Goal: Task Accomplishment & Management: Manage account settings

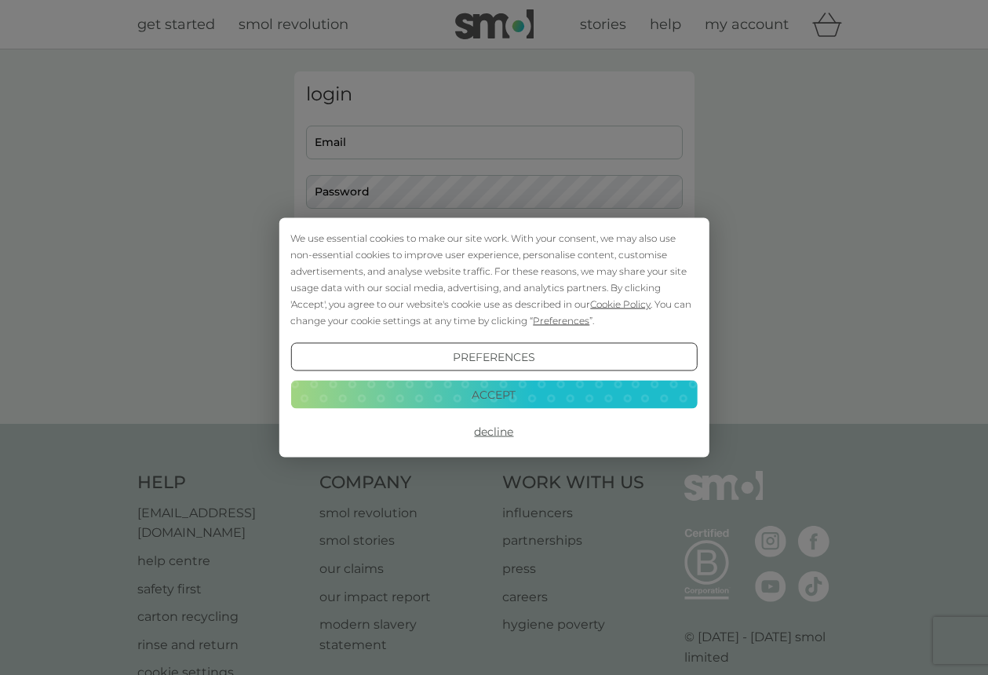
click at [514, 398] on button "Accept" at bounding box center [493, 394] width 407 height 28
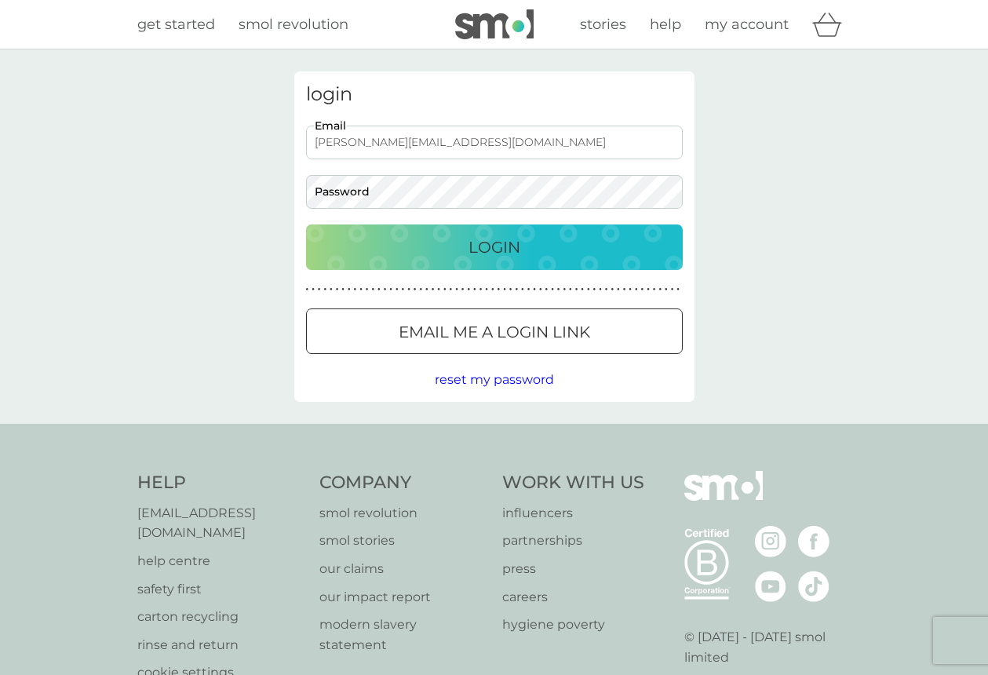
type input "[PERSON_NAME][EMAIL_ADDRESS][DOMAIN_NAME]"
click at [517, 243] on p "Login" at bounding box center [495, 247] width 52 height 25
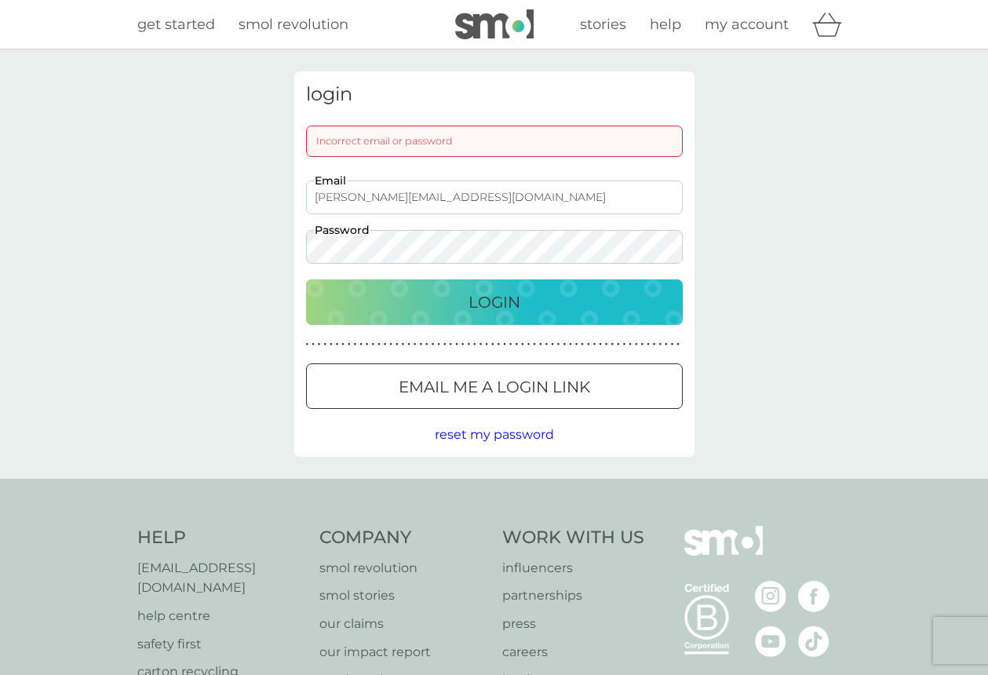
click at [498, 298] on p "Login" at bounding box center [495, 302] width 52 height 25
click at [494, 300] on p "Login" at bounding box center [495, 302] width 52 height 25
click at [484, 300] on p "Login" at bounding box center [495, 302] width 52 height 25
click at [473, 382] on div at bounding box center [494, 387] width 57 height 16
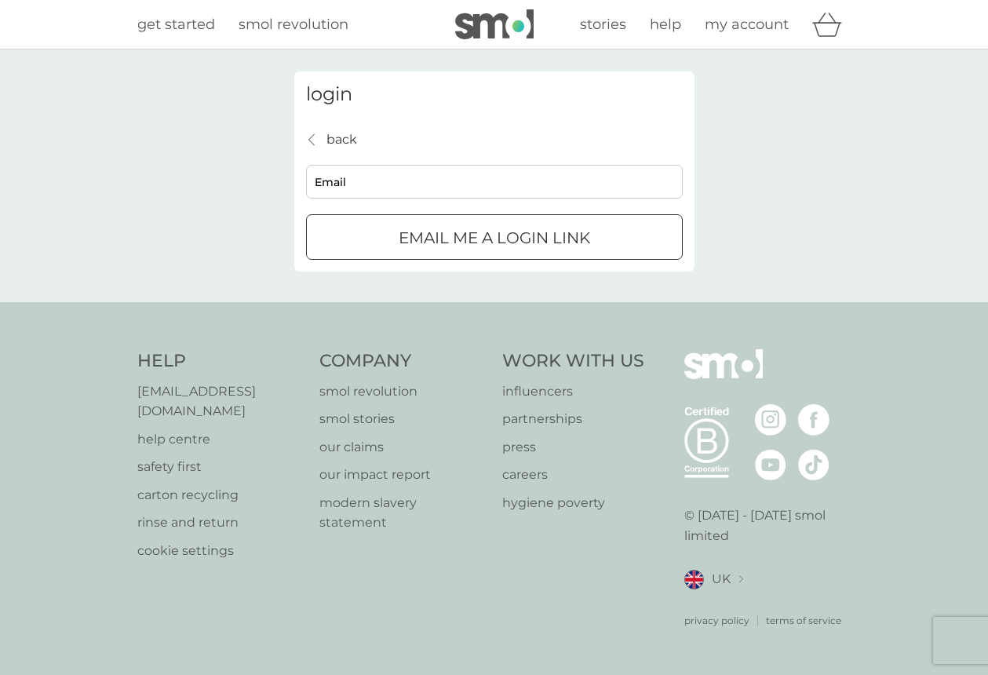
click at [495, 238] on div "submit" at bounding box center [494, 238] width 57 height 16
type input "[PERSON_NAME][EMAIL_ADDRESS][DOMAIN_NAME]"
click at [520, 240] on div "submit" at bounding box center [494, 238] width 57 height 16
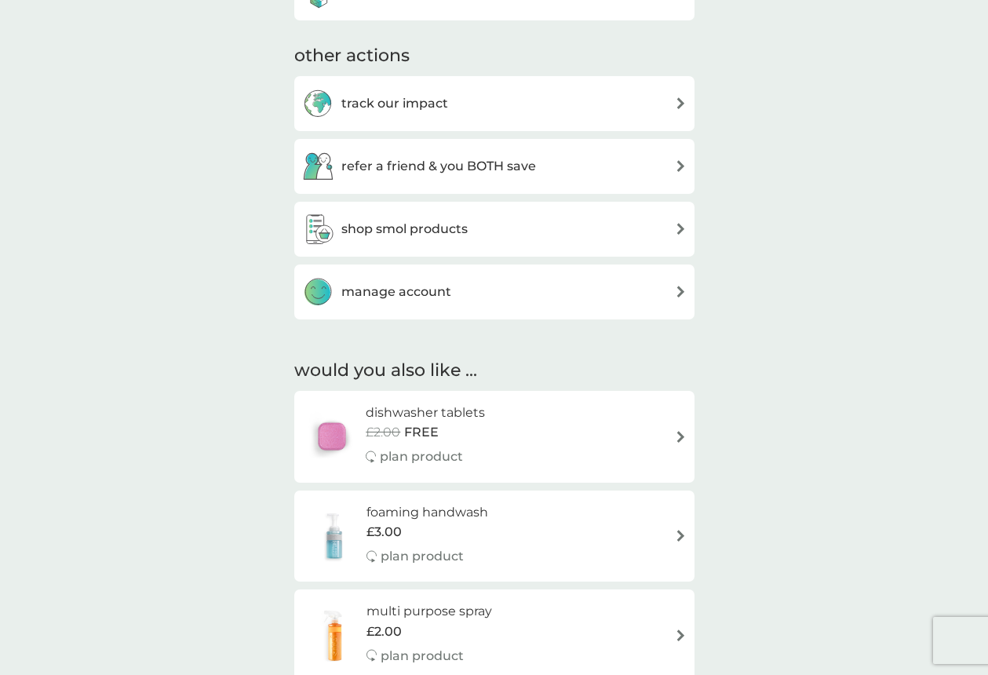
scroll to position [505, 0]
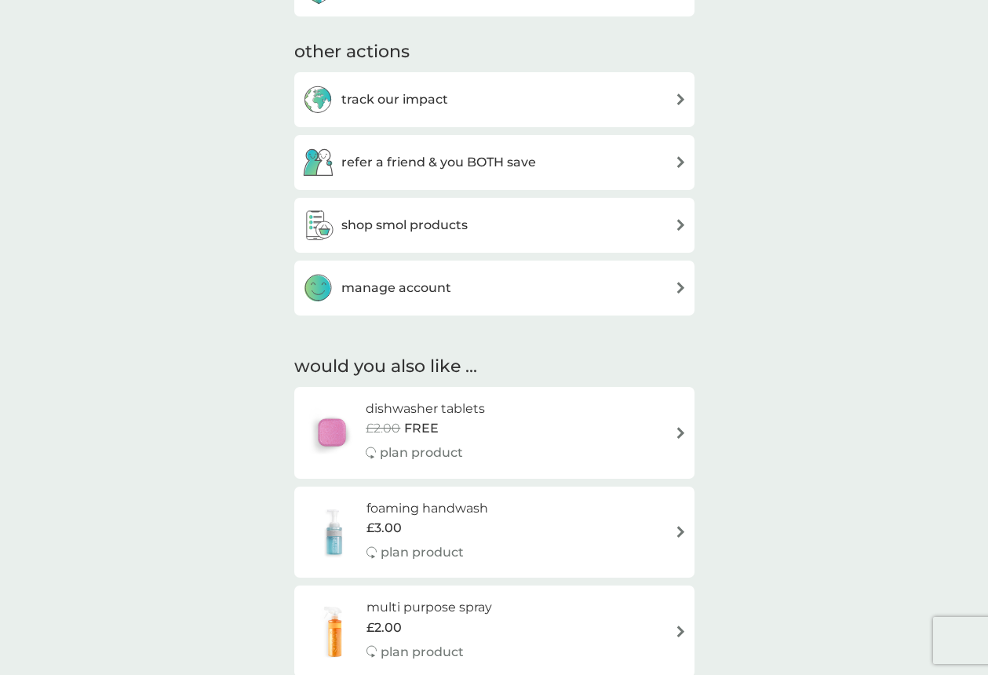
click at [682, 427] on img at bounding box center [681, 433] width 12 height 12
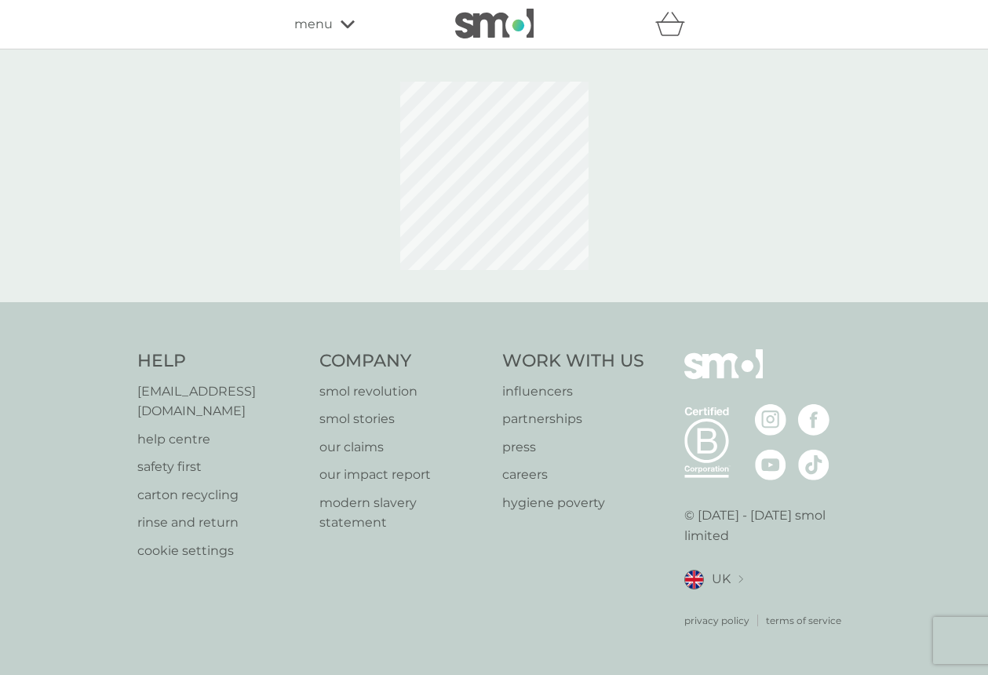
select select "42"
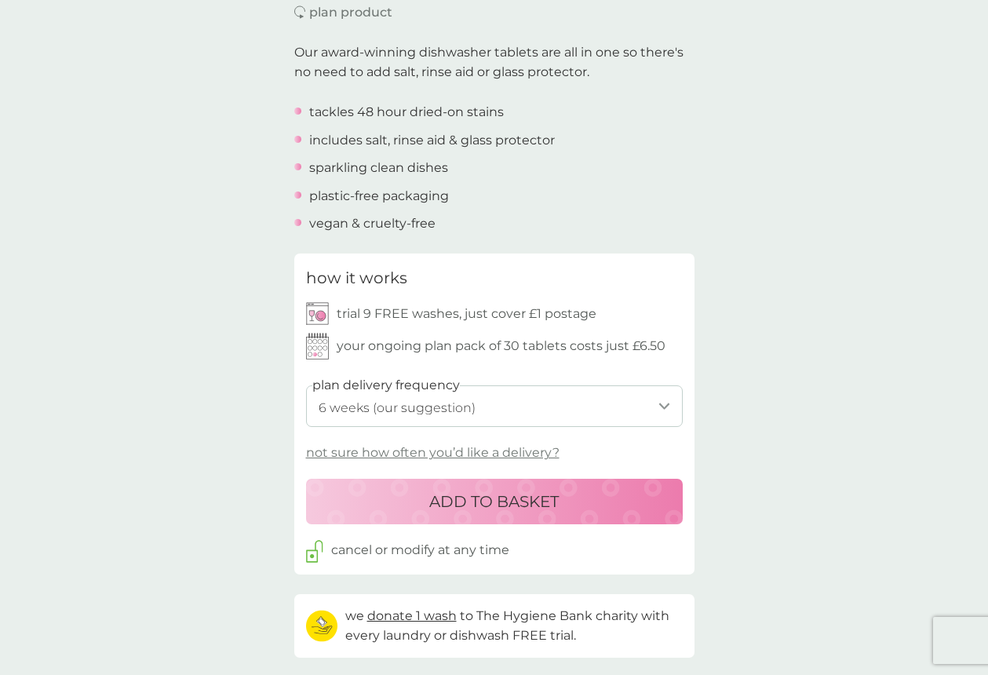
scroll to position [347, 0]
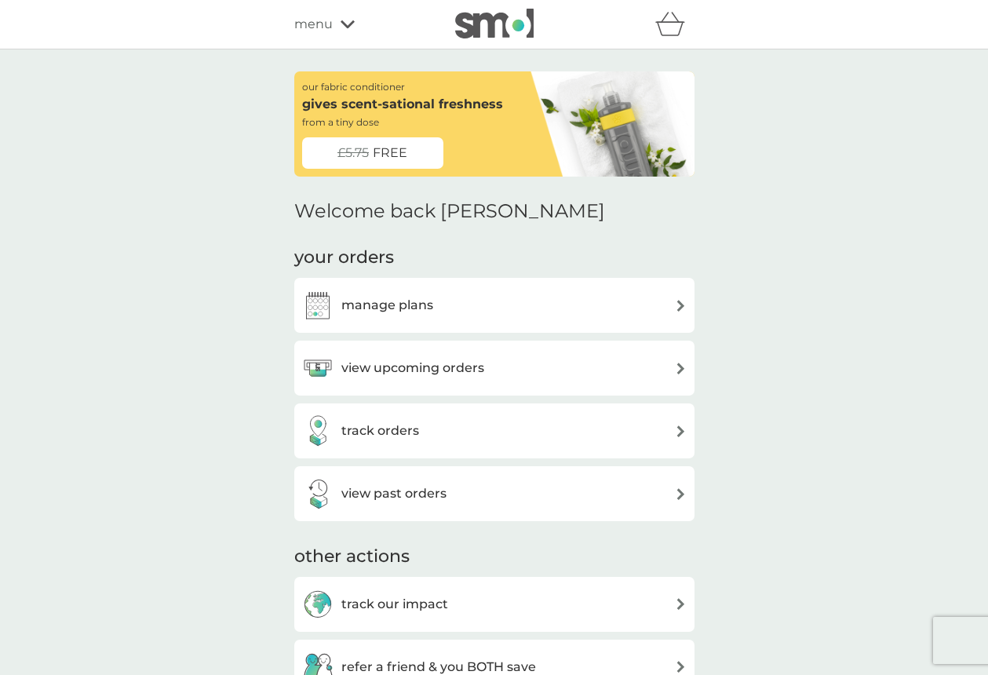
click at [680, 303] on img at bounding box center [681, 306] width 12 height 12
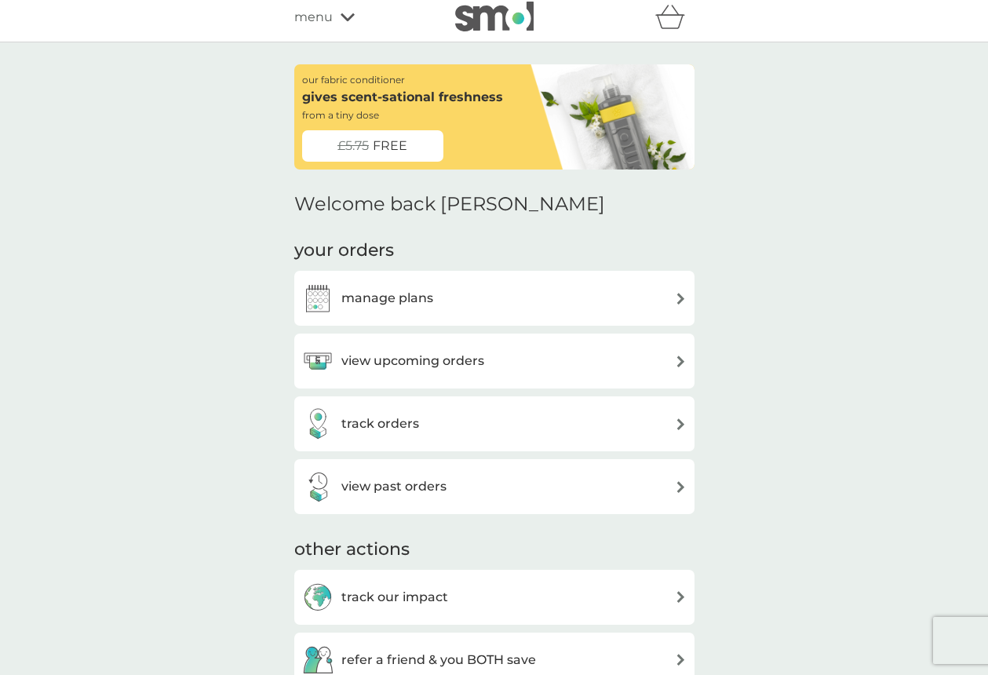
scroll to position [11, 0]
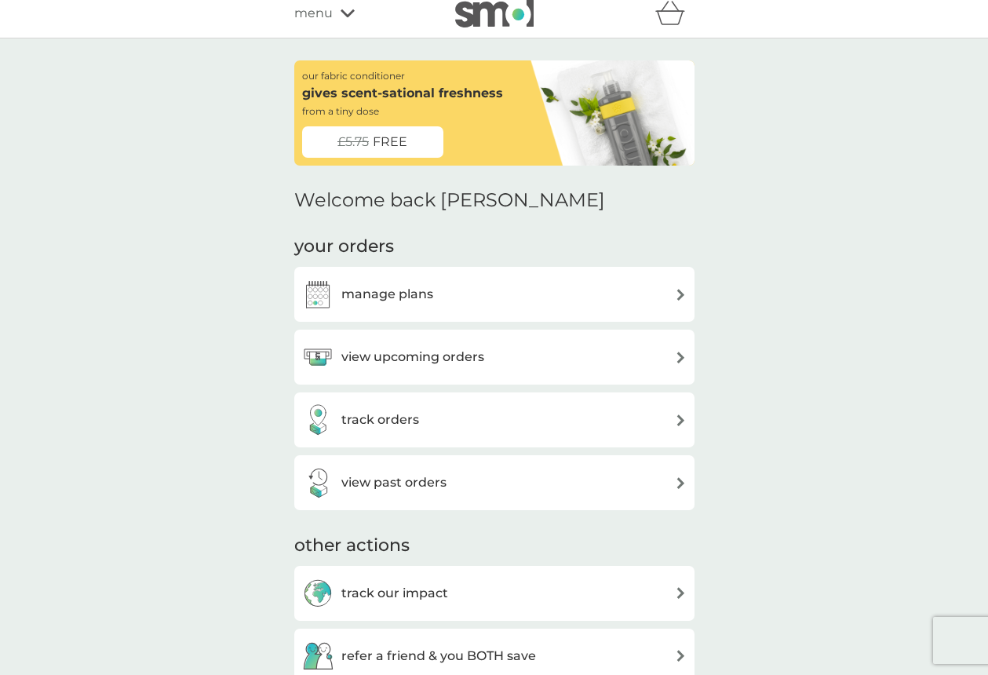
click at [682, 291] on img at bounding box center [681, 295] width 12 height 12
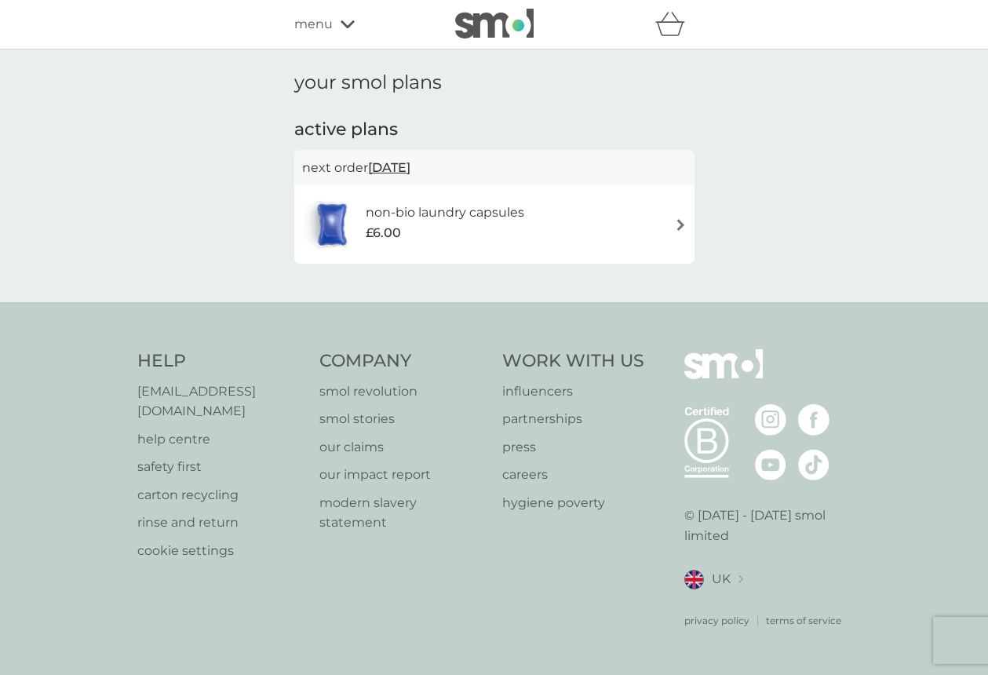
click at [680, 221] on img at bounding box center [681, 225] width 12 height 12
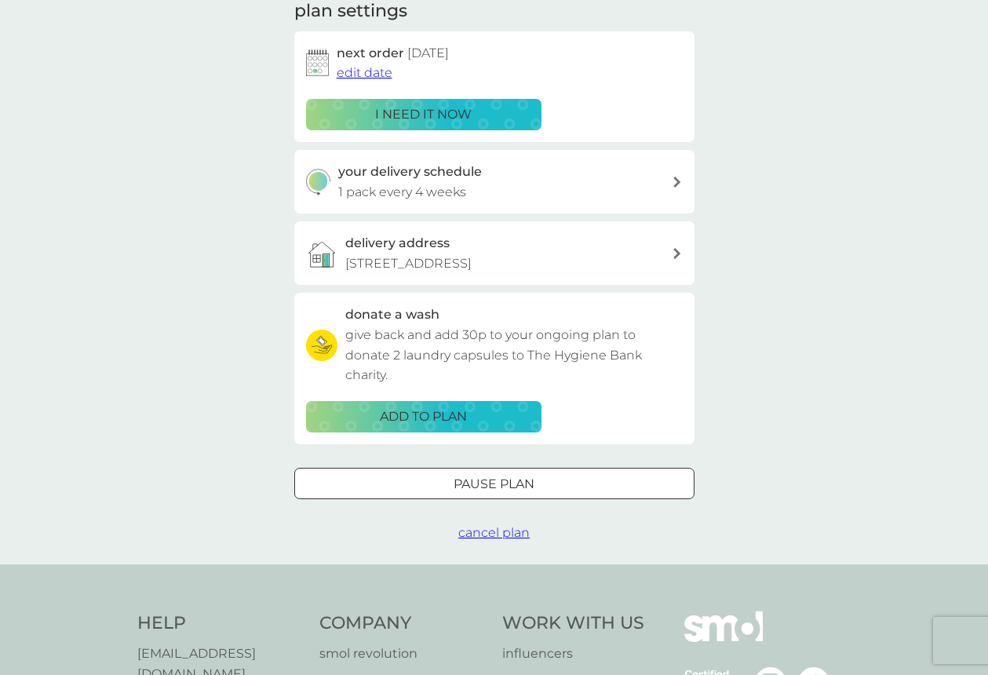
scroll to position [232, 1]
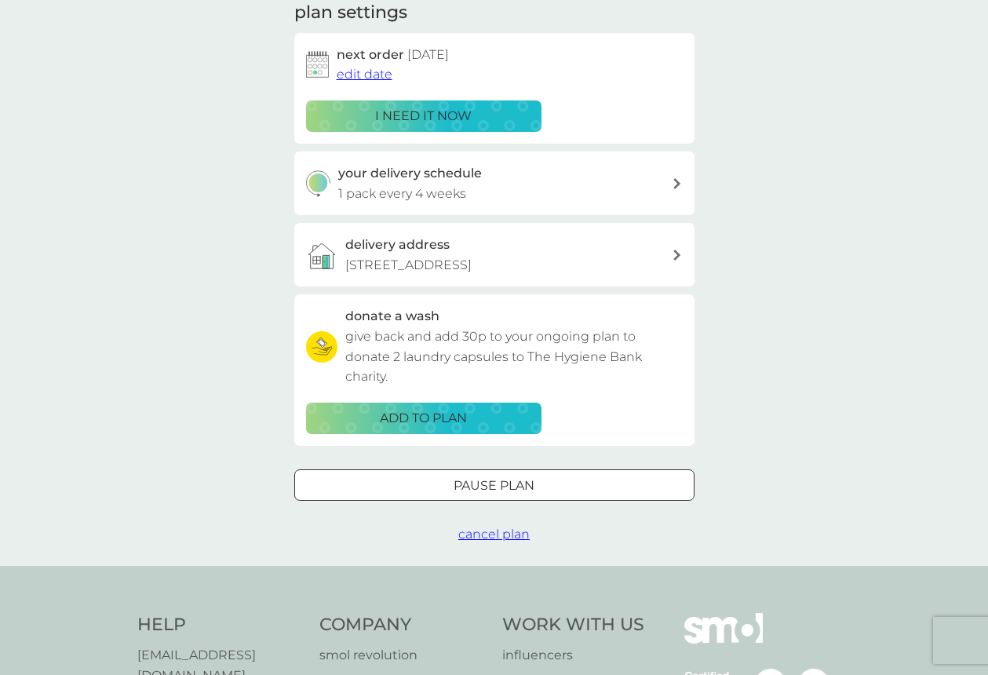
click at [496, 542] on span "cancel plan" at bounding box center [493, 534] width 71 height 15
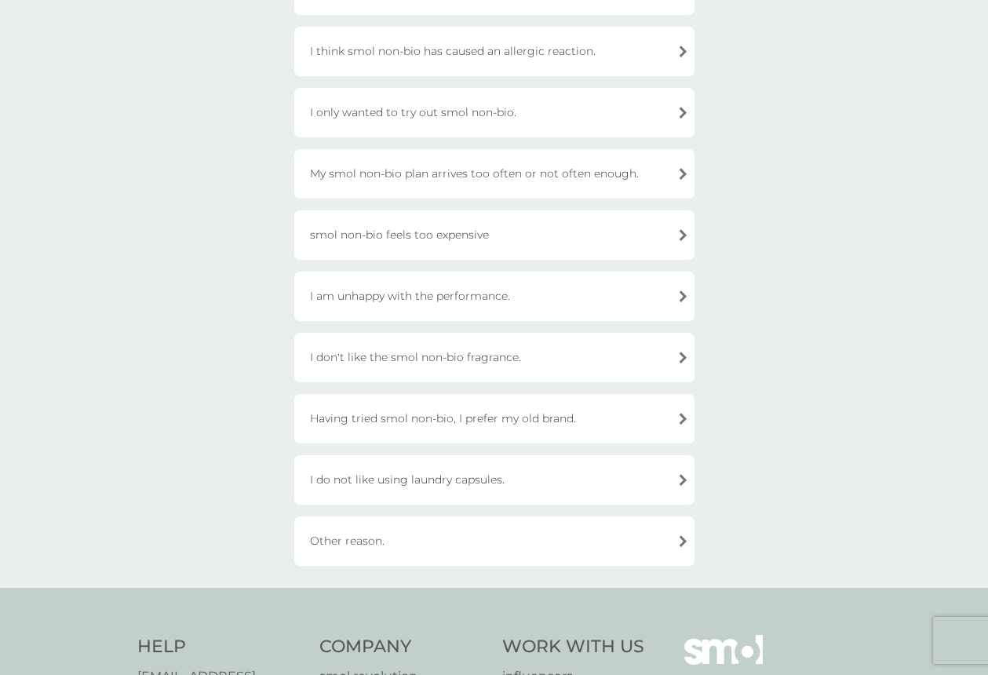
scroll to position [276, 1]
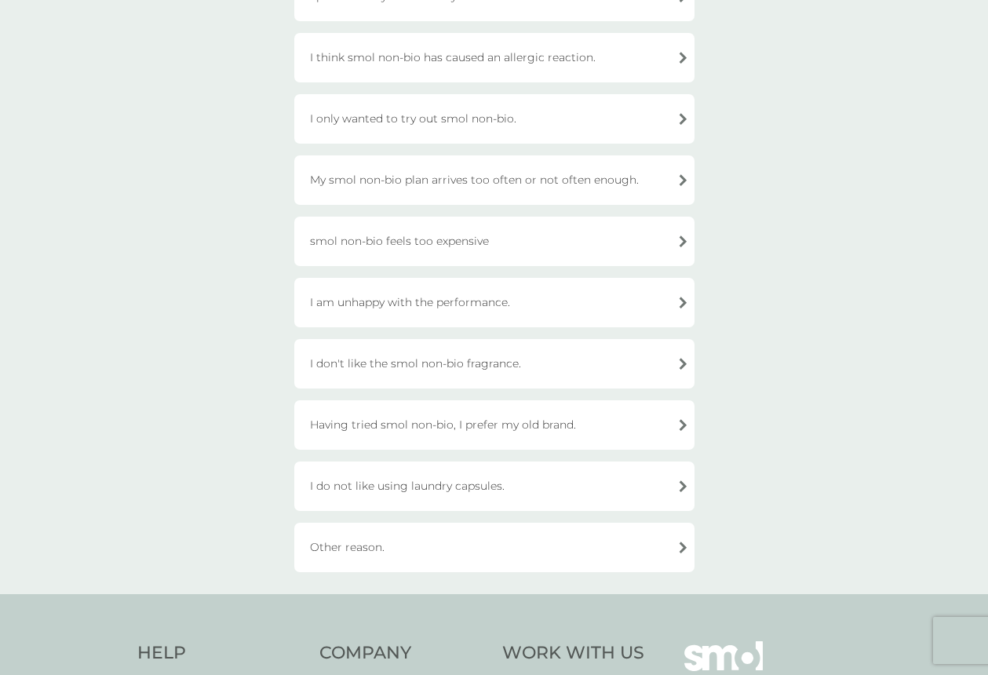
click at [685, 475] on div "I do not like using laundry capsules." at bounding box center [494, 486] width 400 height 49
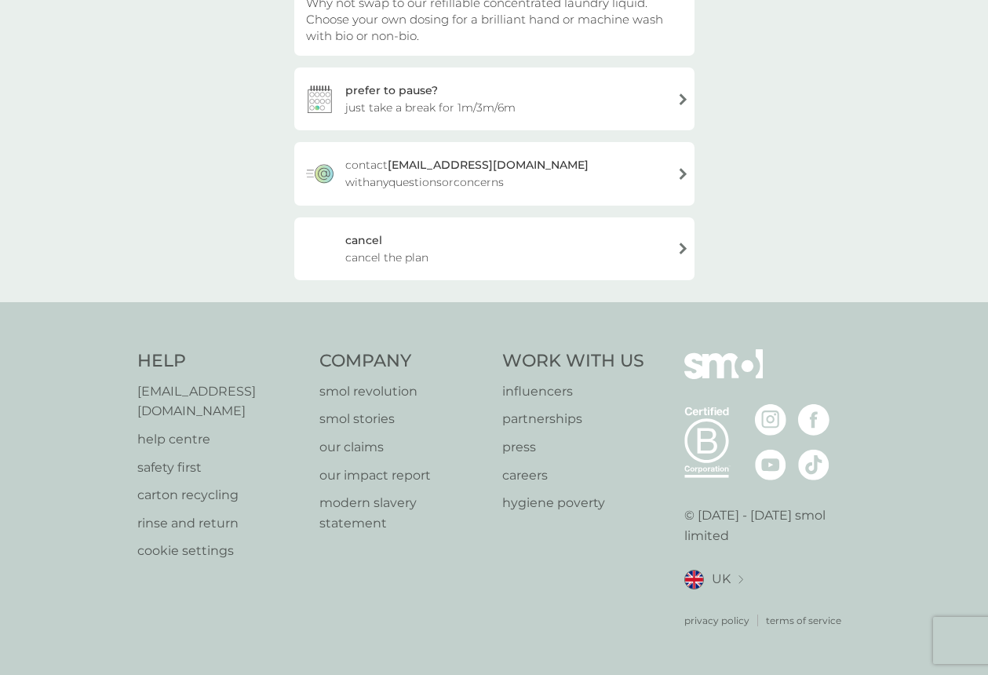
scroll to position [276, 0]
click at [352, 249] on span "cancel the plan" at bounding box center [386, 257] width 83 height 17
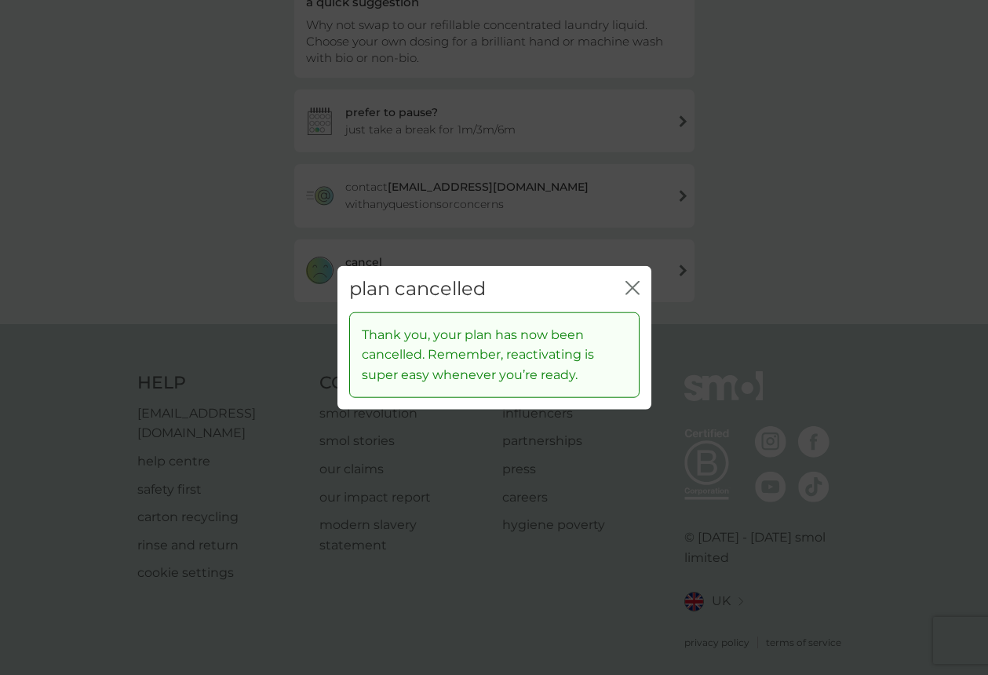
drag, startPoint x: 636, startPoint y: 286, endPoint x: 628, endPoint y: 287, distance: 8.0
click at [636, 286] on icon "close" at bounding box center [636, 288] width 6 height 13
